Goal: Find specific page/section: Find specific page/section

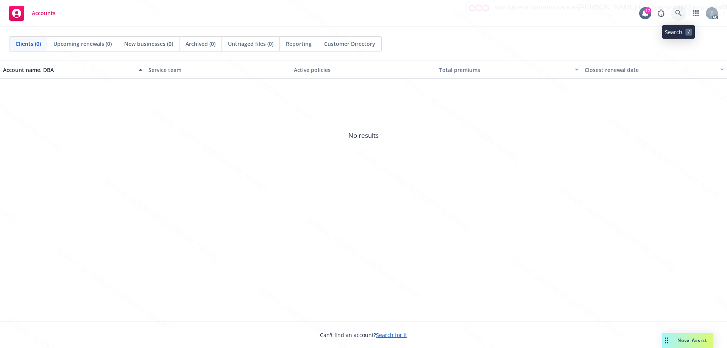
click at [676, 12] on icon at bounding box center [678, 13] width 6 height 6
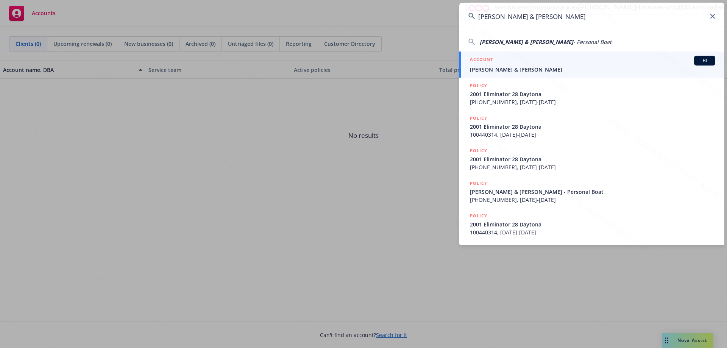
type input "[PERSON_NAME] & [PERSON_NAME]"
click at [552, 66] on span "[PERSON_NAME] & [PERSON_NAME]" at bounding box center [592, 69] width 245 height 8
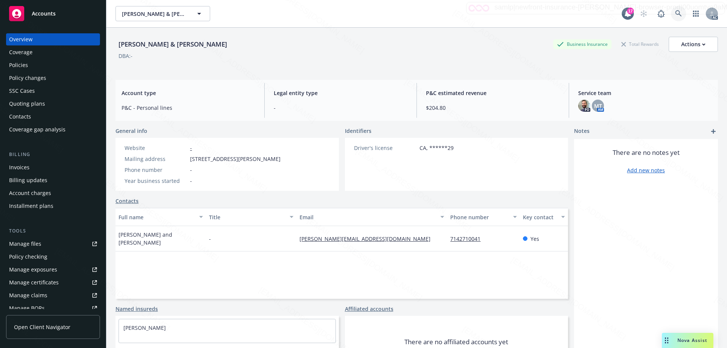
click at [675, 14] on icon at bounding box center [678, 13] width 7 height 7
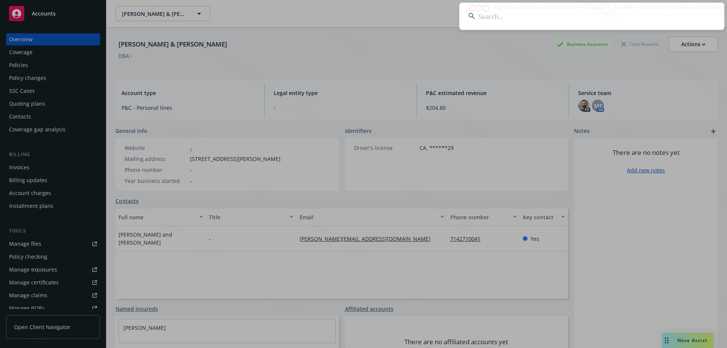
click at [513, 17] on input at bounding box center [591, 16] width 265 height 27
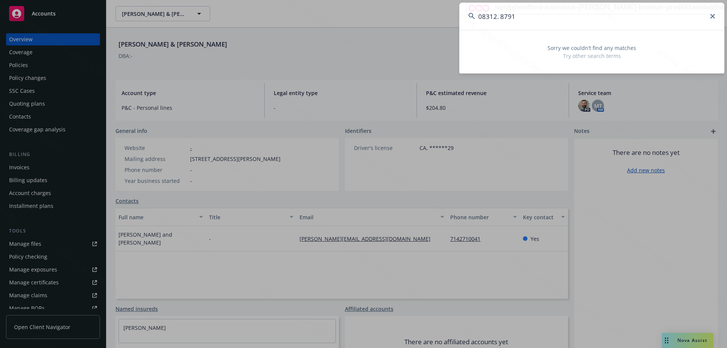
click at [501, 18] on input "08312. 8791" at bounding box center [591, 16] width 265 height 27
click at [517, 17] on input "083128791" at bounding box center [591, 16] width 265 height 27
type input "083128791"
click at [709, 21] on input "083128791" at bounding box center [591, 16] width 265 height 27
click at [716, 18] on input "083128791" at bounding box center [591, 16] width 265 height 27
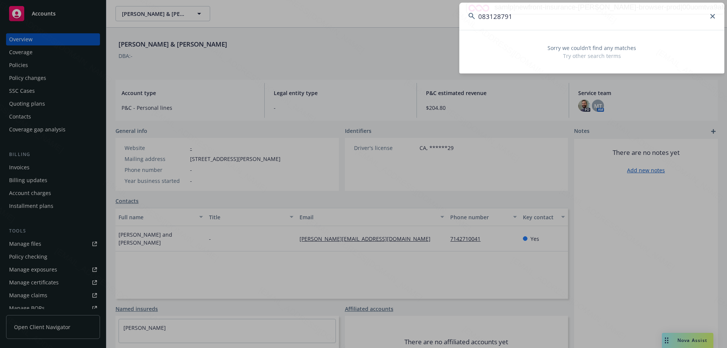
click at [716, 13] on input "083128791" at bounding box center [591, 16] width 265 height 27
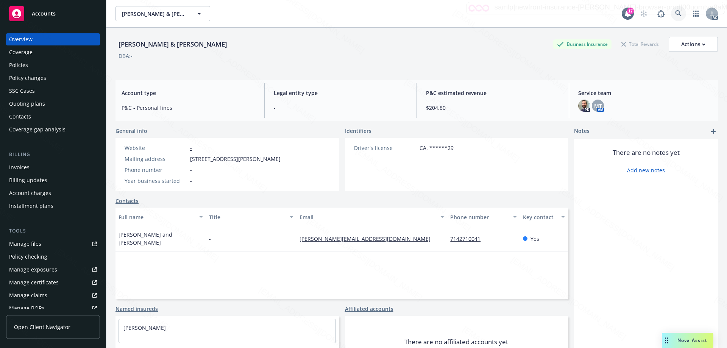
click at [675, 12] on icon at bounding box center [678, 13] width 7 height 7
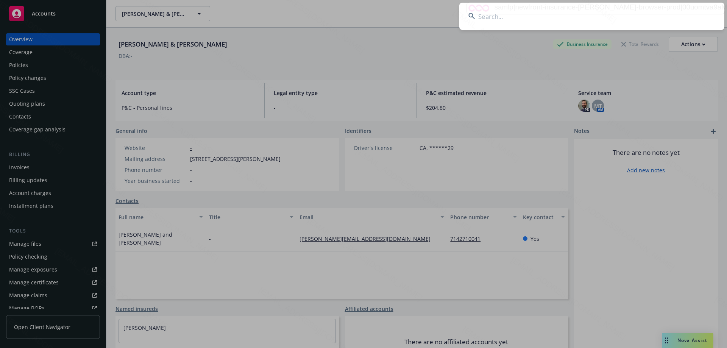
click at [544, 17] on input at bounding box center [591, 16] width 265 height 27
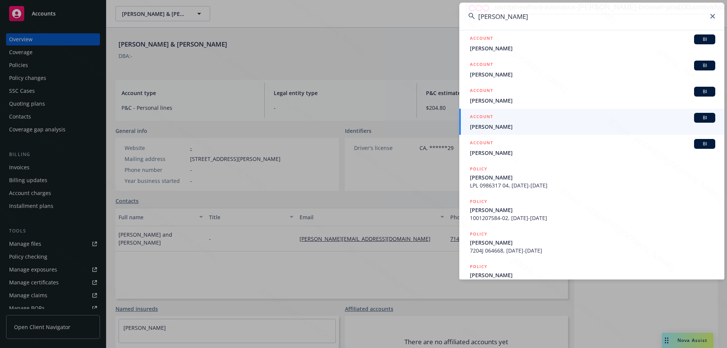
scroll to position [125, 0]
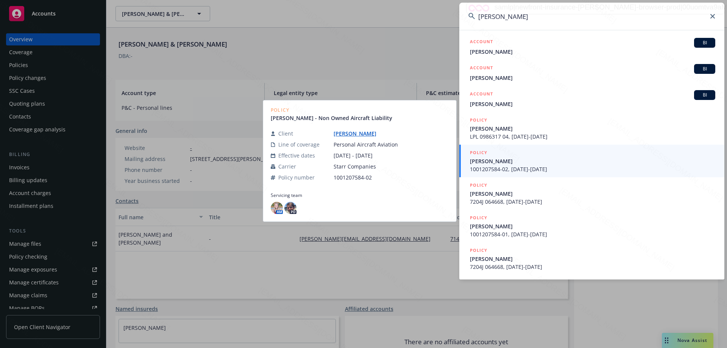
click at [518, 16] on input "[PERSON_NAME]" at bounding box center [591, 16] width 265 height 27
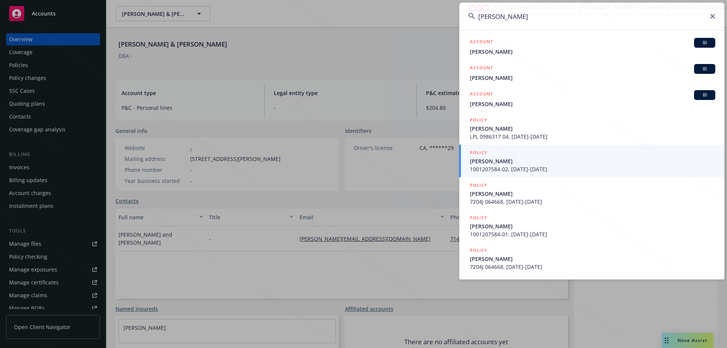
drag, startPoint x: 518, startPoint y: 16, endPoint x: 474, endPoint y: 13, distance: 44.0
click at [474, 13] on div "[PERSON_NAME]" at bounding box center [591, 16] width 265 height 27
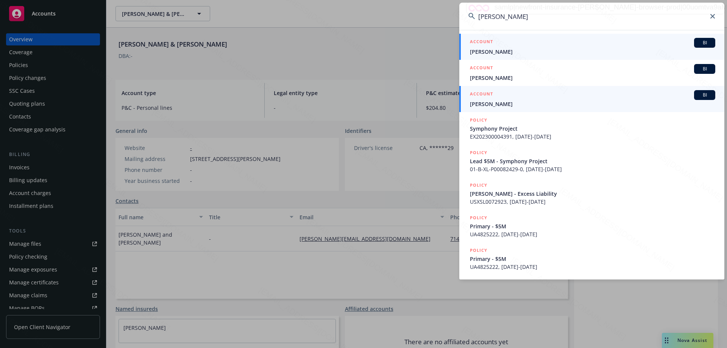
scroll to position [0, 0]
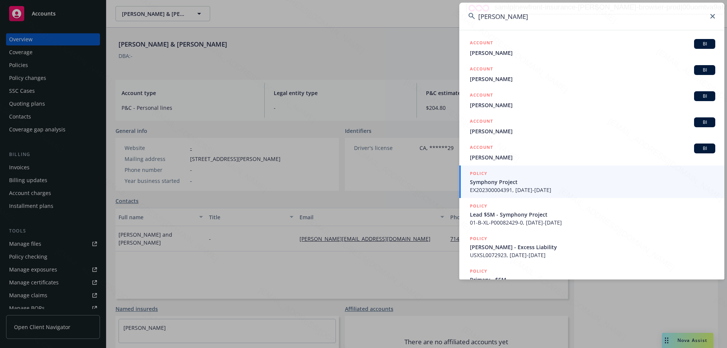
click at [502, 17] on input "[PERSON_NAME]" at bounding box center [591, 16] width 265 height 27
drag, startPoint x: 502, startPoint y: 17, endPoint x: 479, endPoint y: 16, distance: 23.1
click at [475, 17] on input "[PERSON_NAME]" at bounding box center [591, 16] width 265 height 27
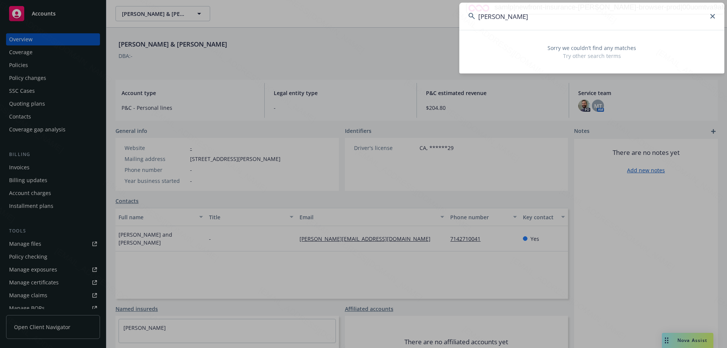
type input "[PERSON_NAME]"
click at [712, 16] on icon at bounding box center [712, 16] width 5 height 5
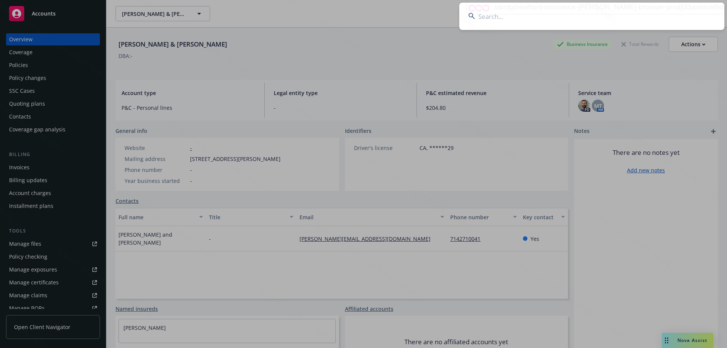
paste input "[STREET_ADDRESS],"
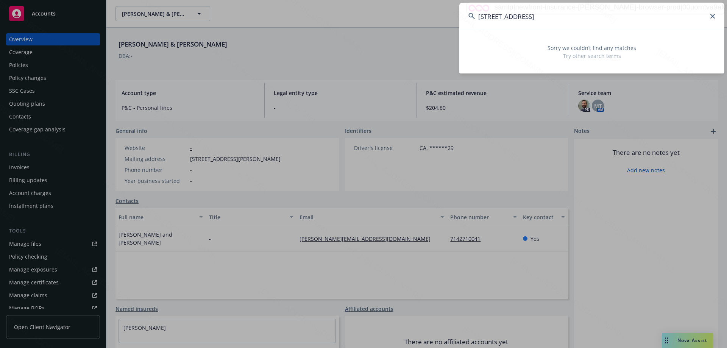
type input "[STREET_ADDRESS]"
click at [711, 17] on icon at bounding box center [712, 16] width 5 height 5
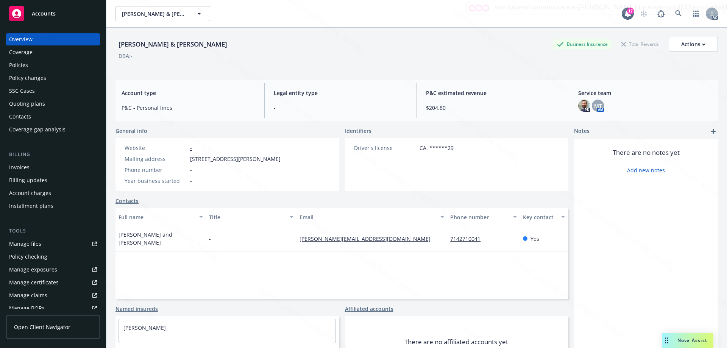
click at [31, 14] on div "Accounts" at bounding box center [53, 13] width 88 height 15
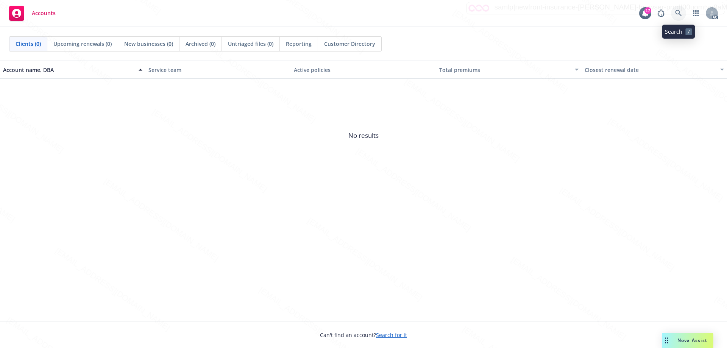
click at [678, 12] on icon at bounding box center [678, 13] width 7 height 7
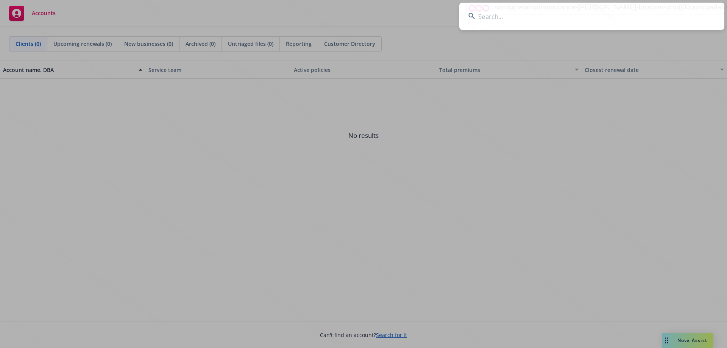
type input "[PERSON_NAME] Y & [PERSON_NAME]"
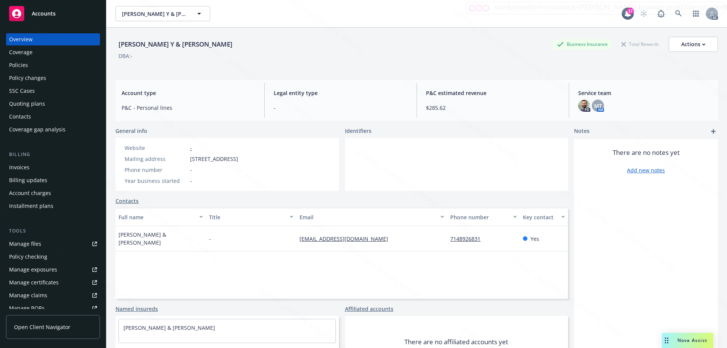
click at [429, 37] on div "[PERSON_NAME] Y & [PERSON_NAME] Business Insurance Total Rewards Actions" at bounding box center [416, 44] width 602 height 15
drag, startPoint x: 53, startPoint y: 16, endPoint x: 53, endPoint y: 3, distance: 13.3
click at [53, 16] on span "Accounts" at bounding box center [44, 14] width 24 height 6
